Goal: Information Seeking & Learning: Compare options

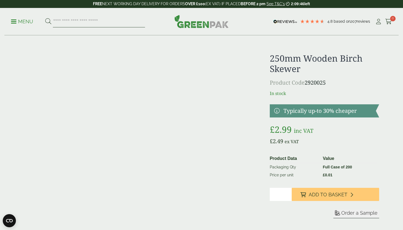
click at [102, 23] on input "search" at bounding box center [99, 22] width 92 height 12
type input "*****"
click at [48, 21] on button at bounding box center [48, 21] width 6 height 7
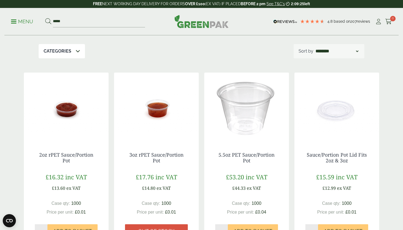
scroll to position [51, 0]
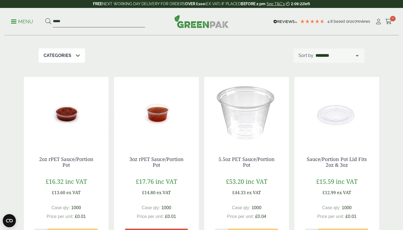
click at [85, 22] on input "*****" at bounding box center [99, 22] width 92 height 12
type input "*"
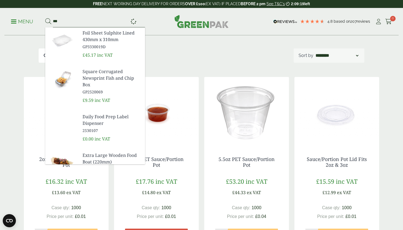
type input "***"
click at [48, 21] on button at bounding box center [48, 21] width 6 height 7
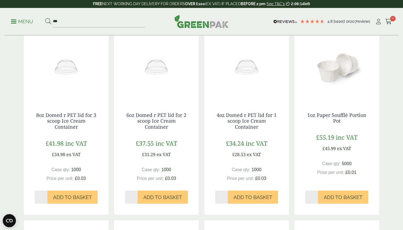
scroll to position [280, 0]
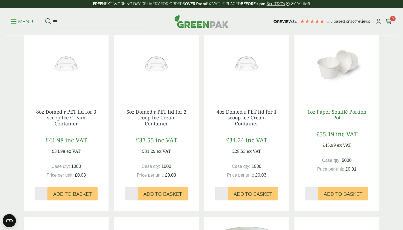
click at [349, 110] on link "1oz Paper Soufflé Portion Pot" at bounding box center [336, 115] width 59 height 13
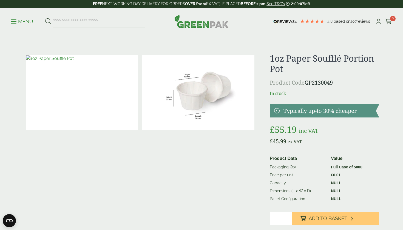
click at [103, 99] on img at bounding box center [82, 92] width 112 height 75
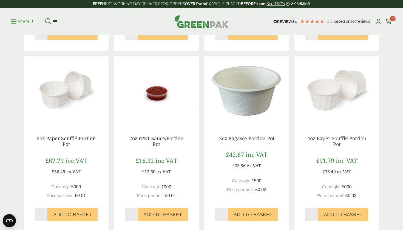
scroll to position [441, 0]
click at [69, 136] on link "2oz Paper Soufflé Portion Pot" at bounding box center [66, 141] width 59 height 13
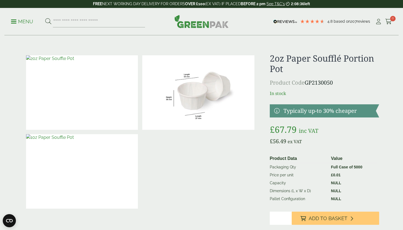
click at [96, 109] on img at bounding box center [82, 92] width 112 height 75
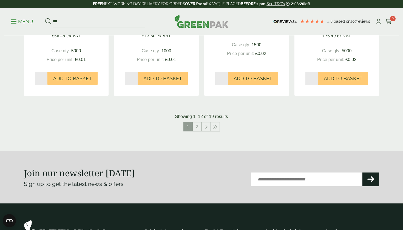
scroll to position [576, 0]
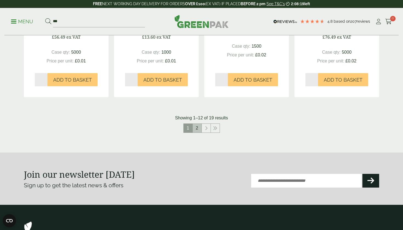
click at [197, 128] on link "2" at bounding box center [197, 128] width 9 height 9
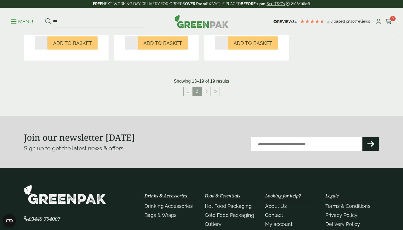
scroll to position [400, 0]
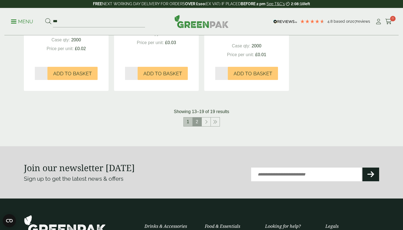
click at [186, 122] on link "1" at bounding box center [188, 122] width 9 height 9
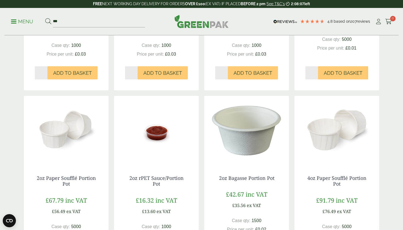
scroll to position [402, 0]
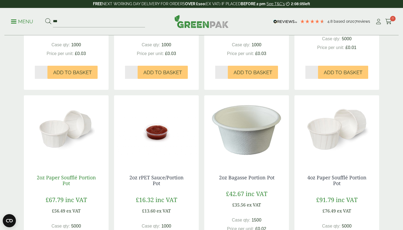
click at [69, 179] on link "2oz Paper Soufflé Portion Pot" at bounding box center [66, 180] width 59 height 13
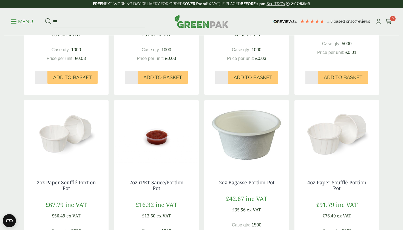
scroll to position [399, 0]
